Goal: Task Accomplishment & Management: Use online tool/utility

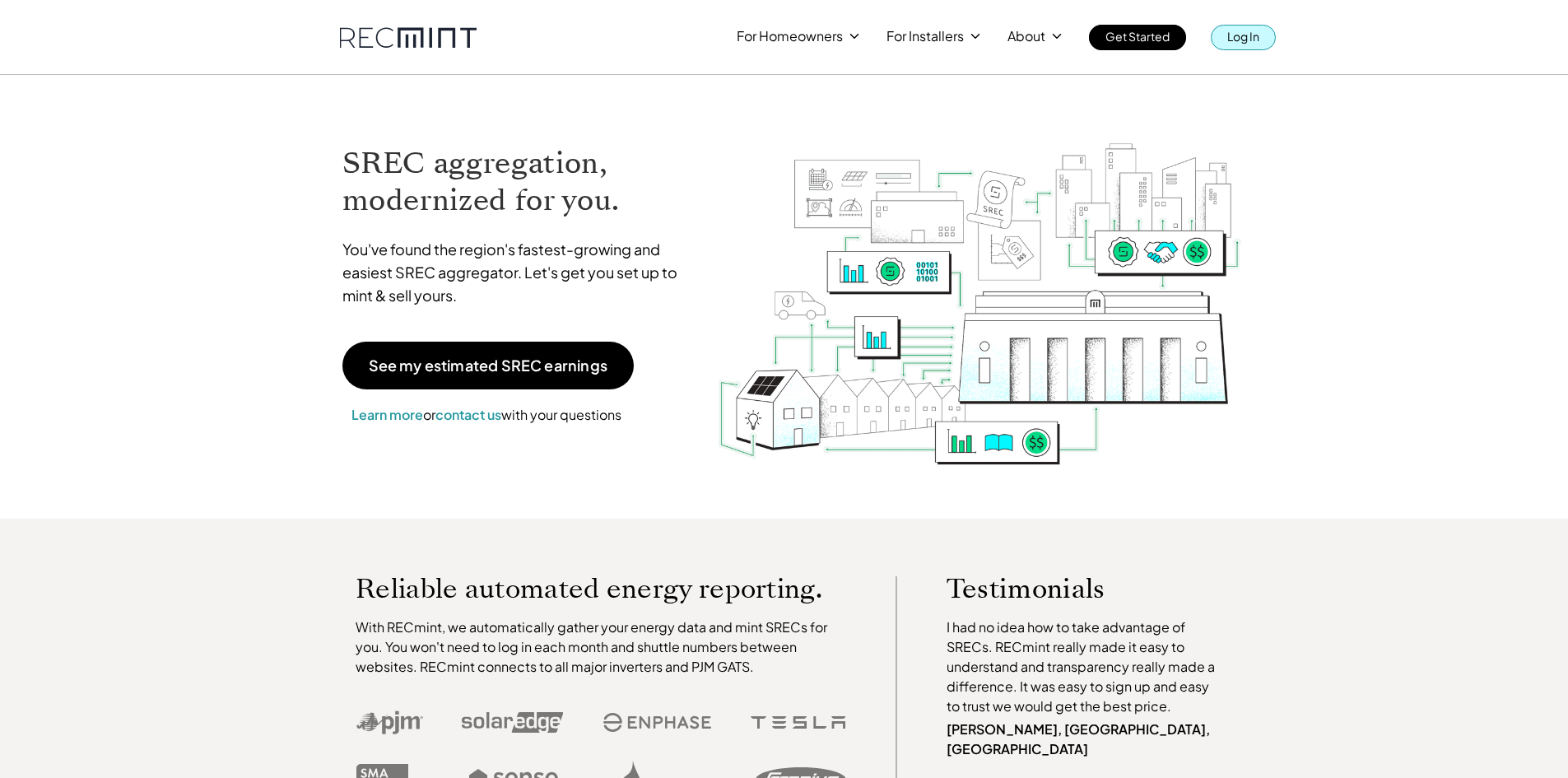
click at [1226, 34] on link "Log In" at bounding box center [1243, 37] width 65 height 25
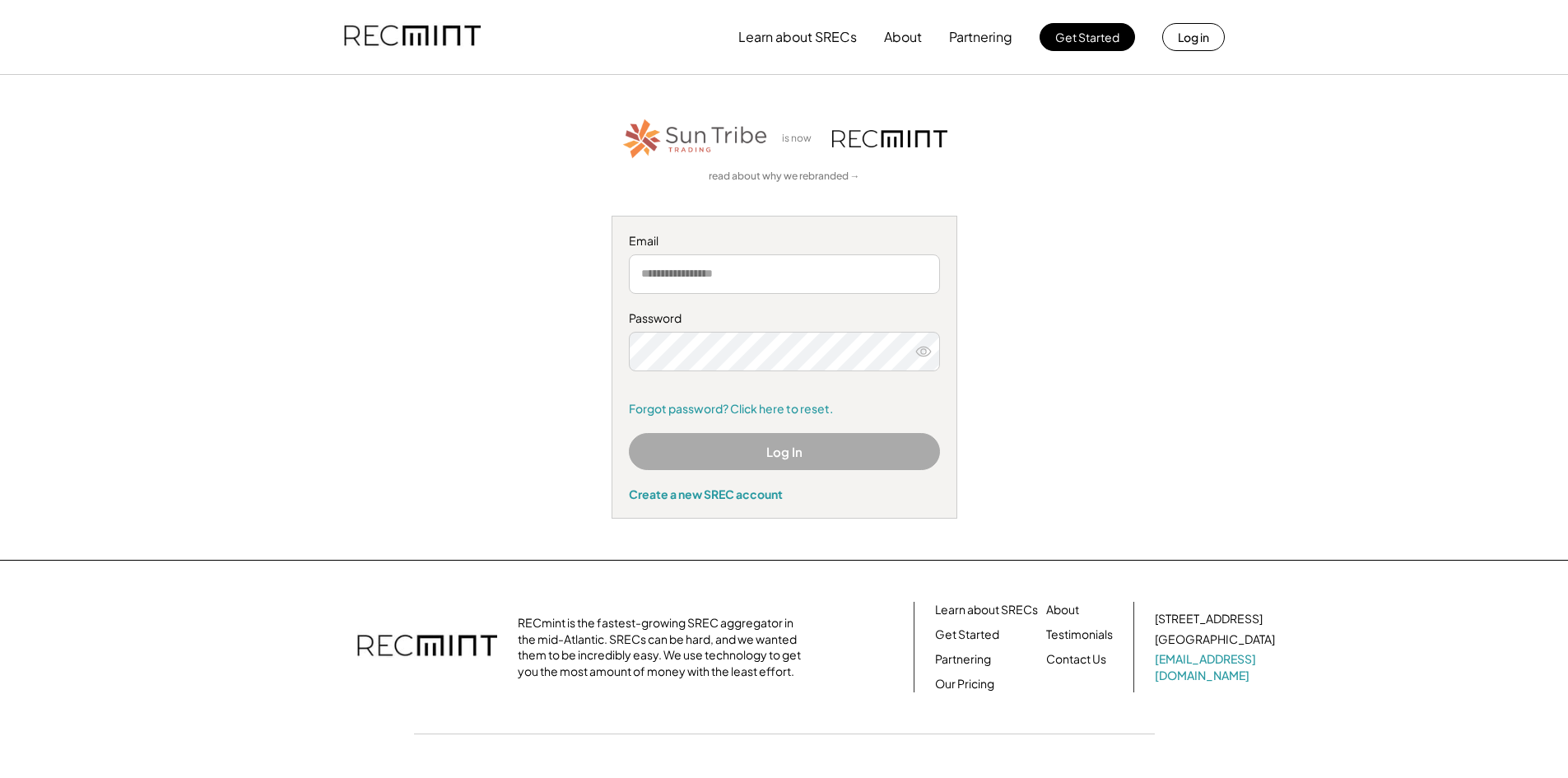
click at [732, 448] on button "Log In" at bounding box center [784, 451] width 311 height 37
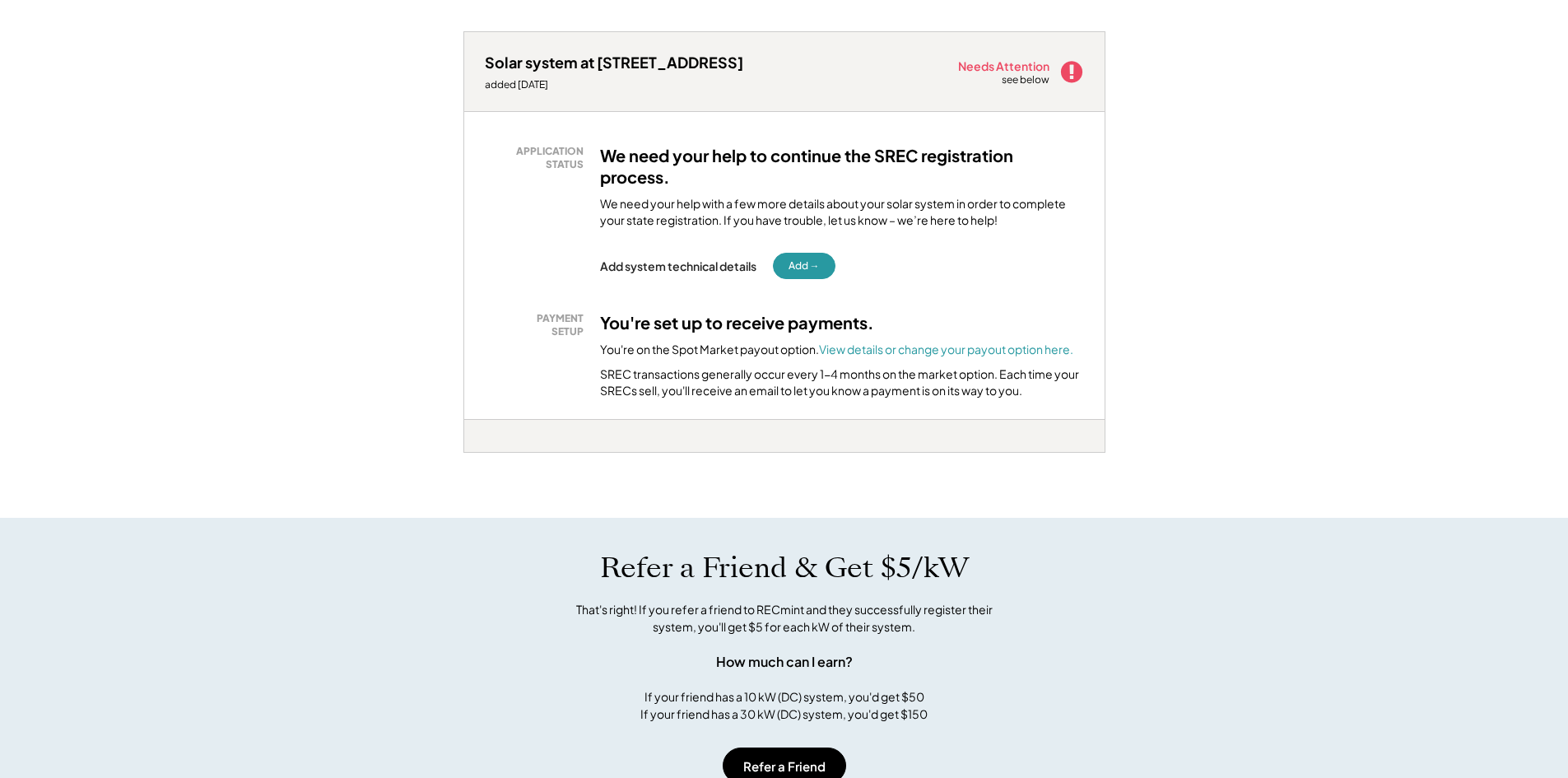
scroll to position [3552, 0]
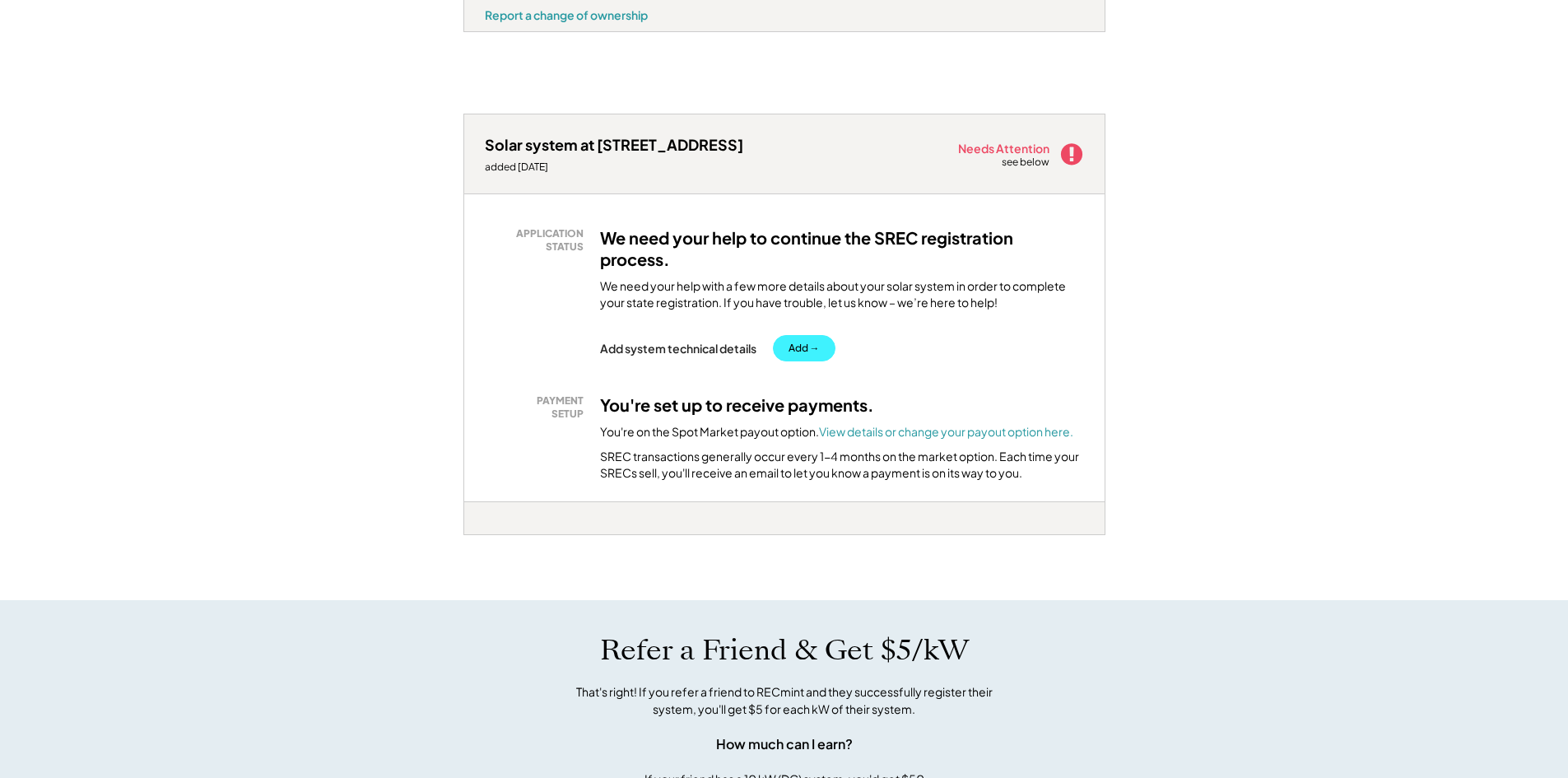
click at [817, 361] on button "Add →" at bounding box center [804, 348] width 62 height 26
